Goal: Information Seeking & Learning: Learn about a topic

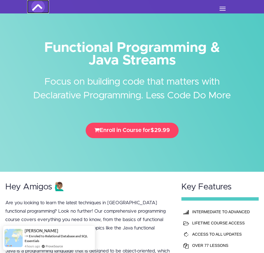
click at [34, 5] on img at bounding box center [37, 6] width 13 height 13
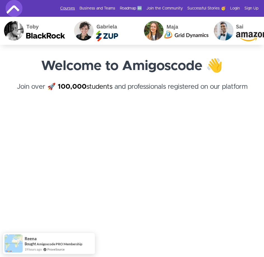
click at [73, 7] on link "Courses" at bounding box center [67, 9] width 15 height 6
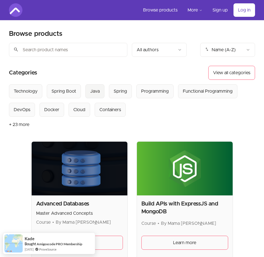
click at [91, 91] on div "Java" at bounding box center [95, 91] width 10 height 7
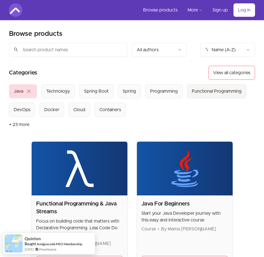
click at [204, 94] on div "Functional Programming" at bounding box center [217, 91] width 50 height 7
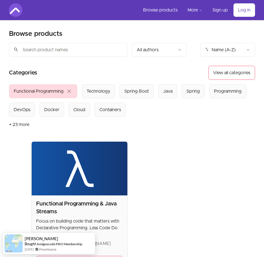
scroll to position [101, 0]
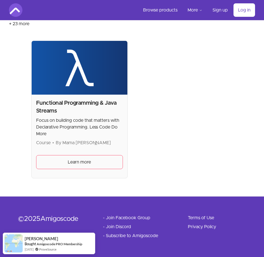
click at [92, 83] on img at bounding box center [80, 68] width 96 height 54
click at [80, 117] on div "Functional Programming & Java Streams Focus on building code that matters with …" at bounding box center [79, 122] width 87 height 47
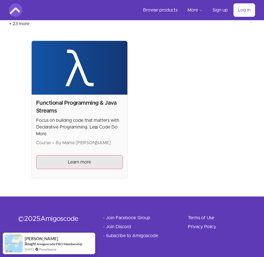
click at [76, 161] on span "Learn more" at bounding box center [79, 162] width 23 height 7
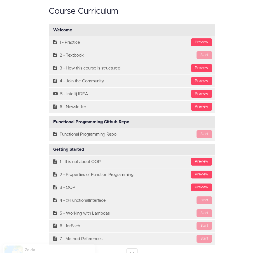
scroll to position [1738, 0]
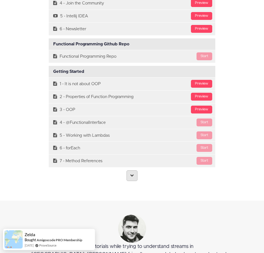
click at [129, 170] on link at bounding box center [132, 175] width 11 height 11
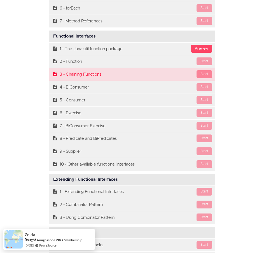
scroll to position [1878, 0]
